Goal: Check status

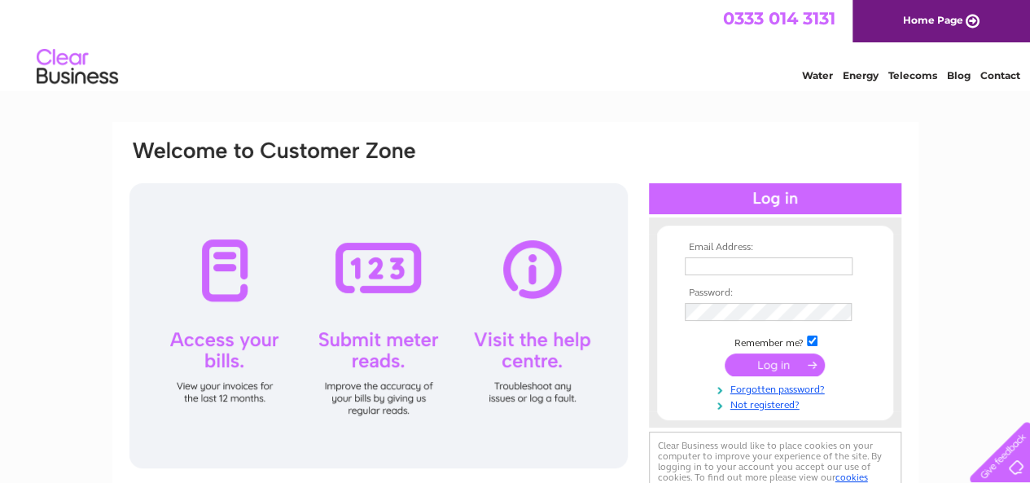
type input "libbykerr@aol.com"
click at [790, 364] on input "submit" at bounding box center [774, 364] width 100 height 23
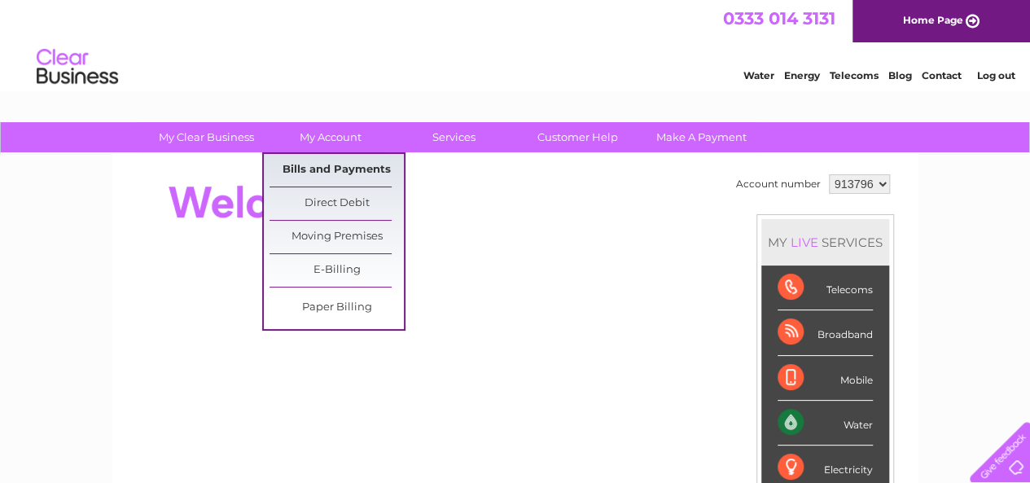
click at [344, 165] on link "Bills and Payments" at bounding box center [336, 170] width 134 height 33
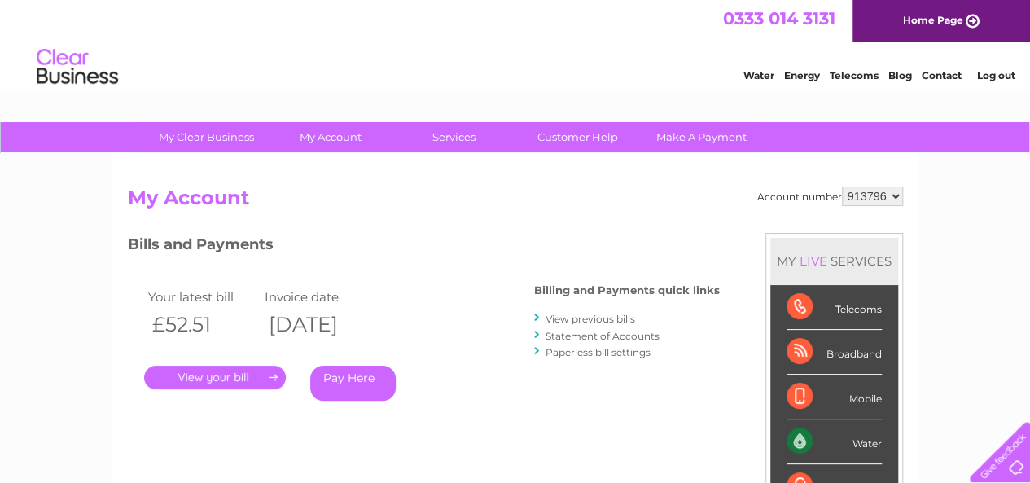
click at [208, 374] on link "." at bounding box center [215, 377] width 142 height 24
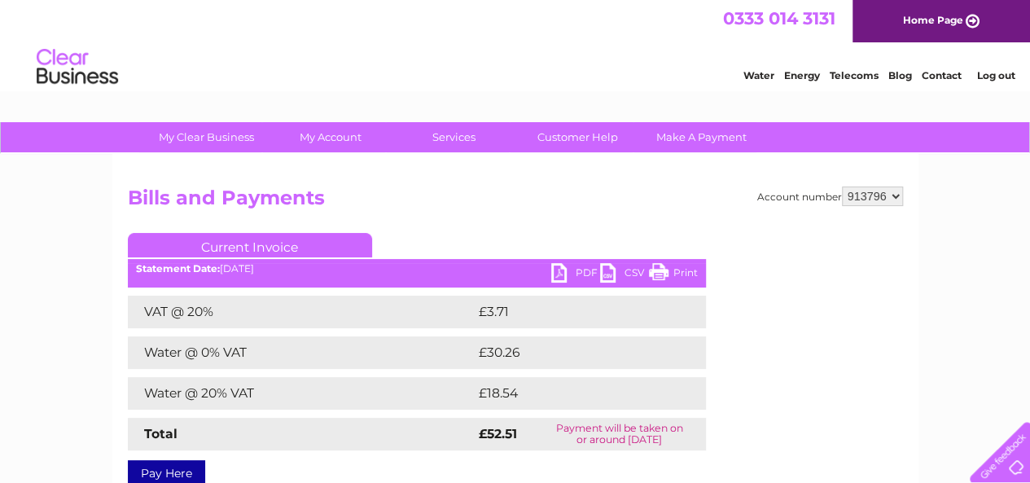
click at [760, 419] on div "Account number 913796 Bills and Payments Current Invoice PDF CSV Print £3.71" at bounding box center [515, 333] width 775 height 294
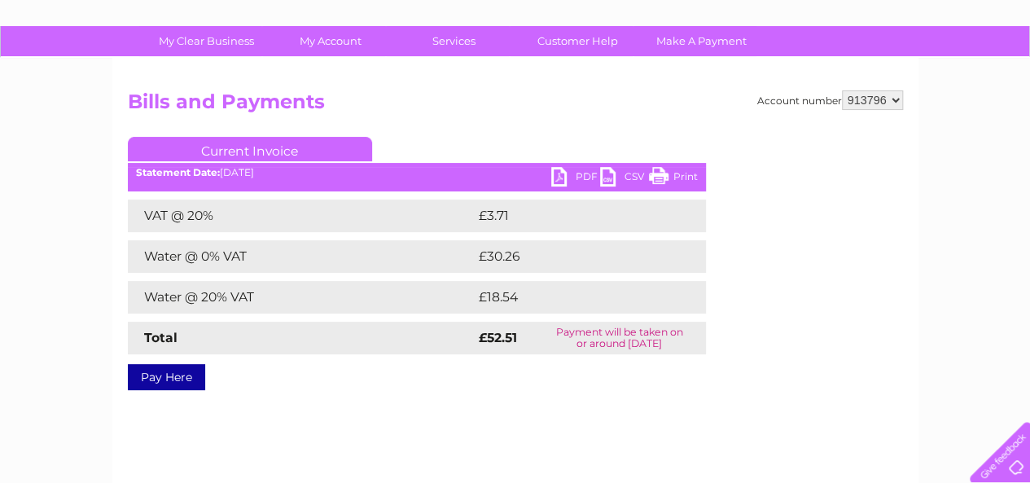
scroll to position [98, 0]
